Goal: Information Seeking & Learning: Learn about a topic

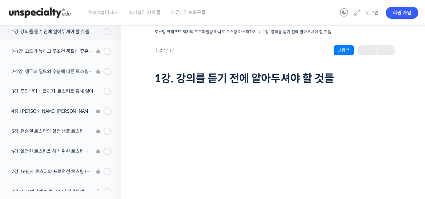
scroll to position [2, 0]
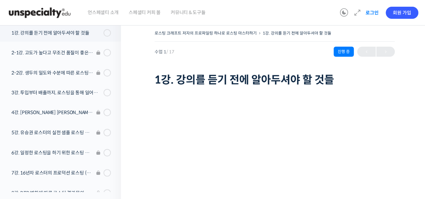
click at [372, 11] on link "로그인" at bounding box center [371, 12] width 21 height 15
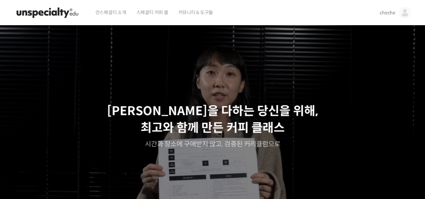
click at [389, 12] on span "cheche" at bounding box center [387, 13] width 16 height 6
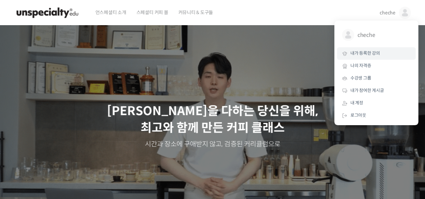
click at [360, 56] on span "내가 등록한 강의" at bounding box center [365, 53] width 30 height 6
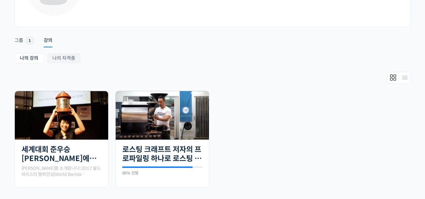
scroll to position [82, 0]
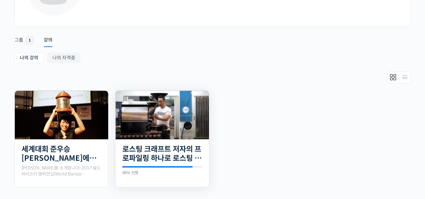
click at [143, 107] on img at bounding box center [162, 115] width 93 height 53
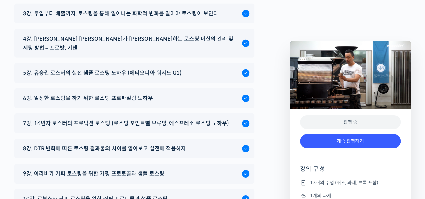
scroll to position [3579, 0]
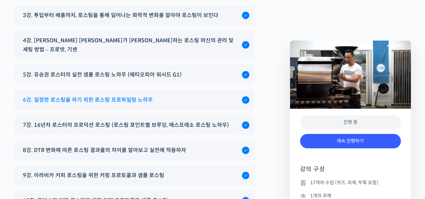
click at [127, 95] on span "6강. 일정한 로스팅을 하기 위한 로스팅 프로파일링 노하우" at bounding box center [88, 99] width 130 height 9
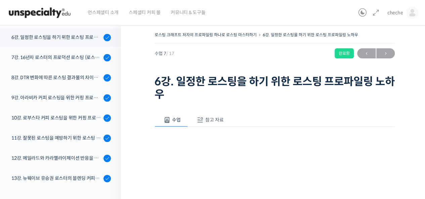
scroll to position [206, 0]
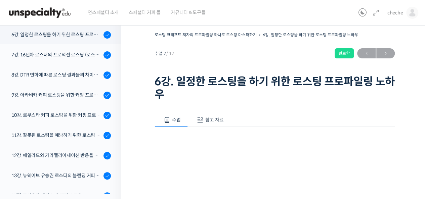
click at [403, 105] on div "로스팅 크래프트 저자의 프로파일링 하나로 로스팅 마스터하기 6강. 일정한 로스팅을 하기 위한 로스팅 프로파일링 노하우 완료함 수업 7 / 17…" at bounding box center [274, 177] width 307 height 314
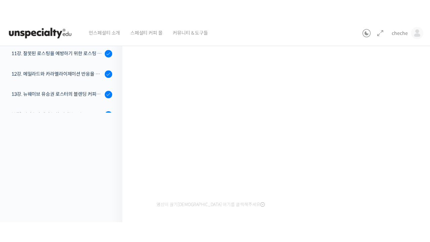
scroll to position [94, 0]
